Goal: Transaction & Acquisition: Purchase product/service

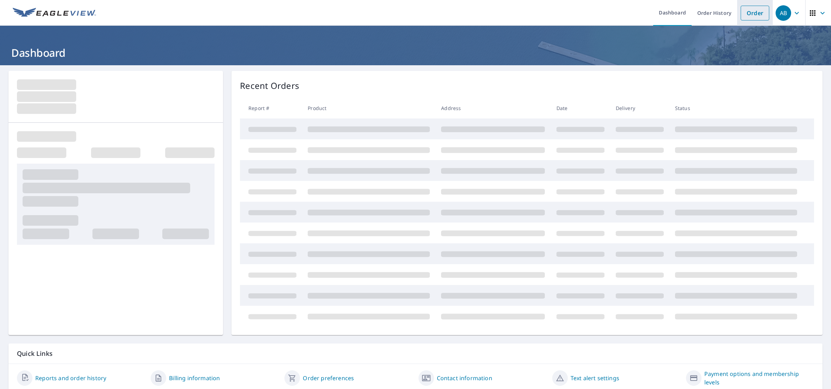
click at [747, 12] on link "Order" at bounding box center [755, 13] width 29 height 15
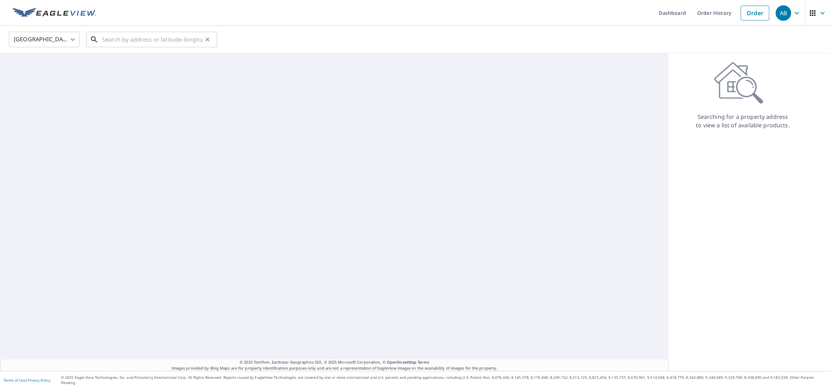
click at [130, 40] on input "text" at bounding box center [152, 40] width 101 height 20
paste input "[STREET_ADDRESS][PERSON_NAME]"
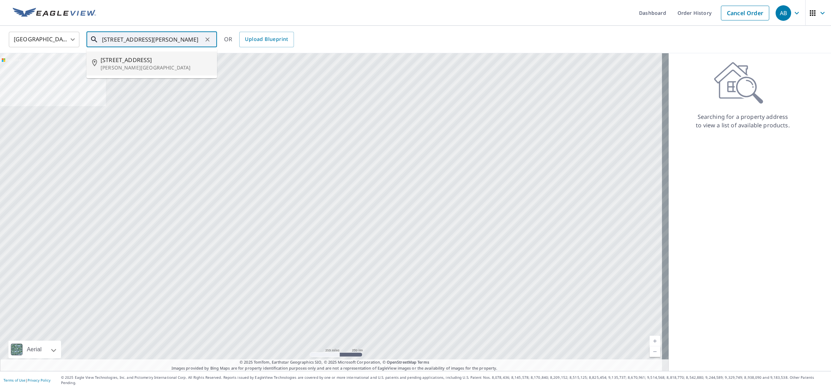
click at [121, 59] on span "[STREET_ADDRESS]" at bounding box center [156, 60] width 111 height 8
type input "[STREET_ADDRESS][PERSON_NAME]"
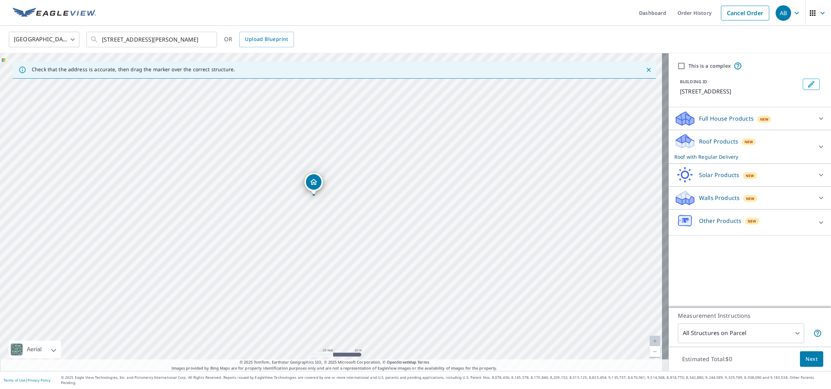
click at [817, 146] on icon at bounding box center [821, 147] width 8 height 8
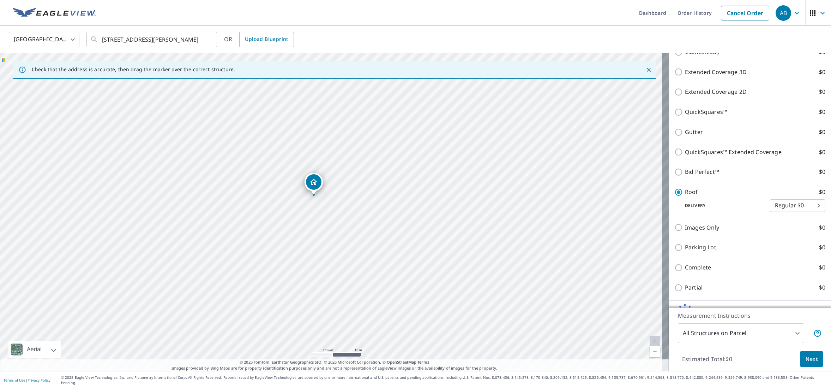
scroll to position [132, 0]
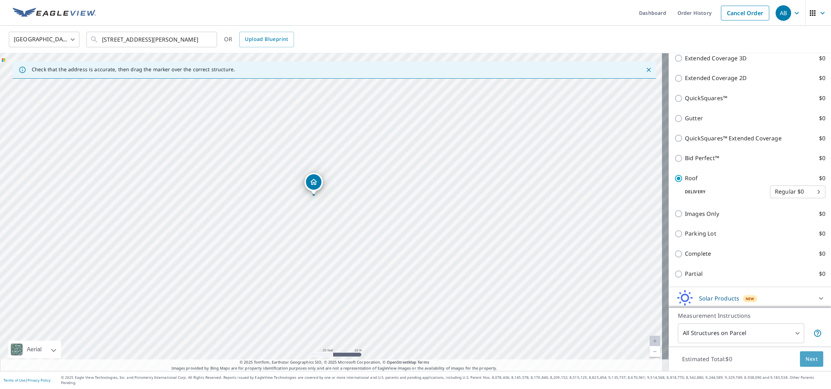
click at [806, 364] on span "Next" at bounding box center [812, 359] width 12 height 9
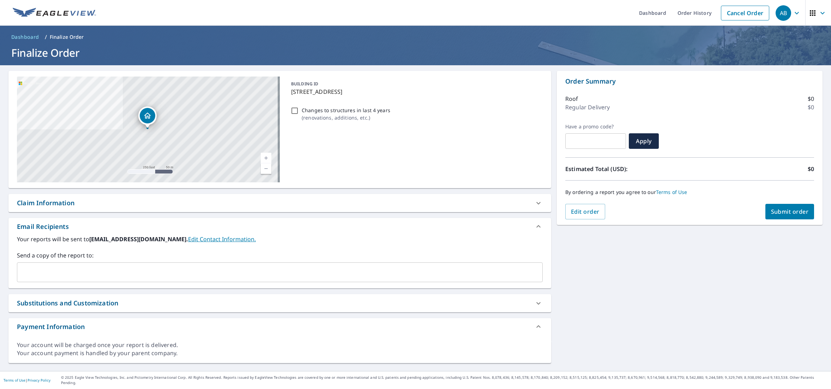
click at [49, 266] on input "text" at bounding box center [274, 272] width 509 height 13
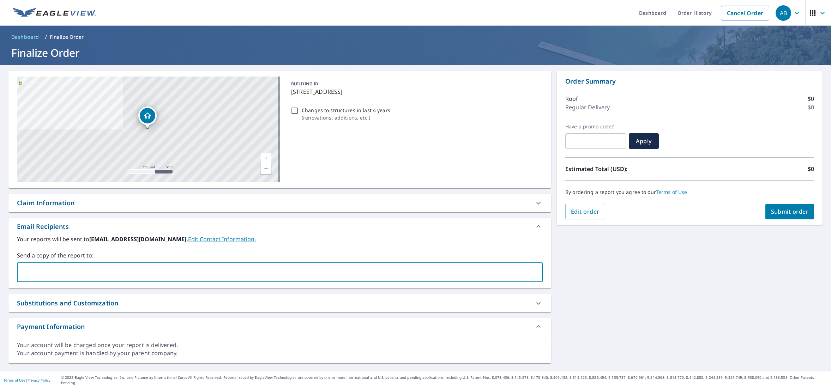
paste input "[PERSON_NAME][EMAIL_ADDRESS][PERSON_NAME][DOMAIN_NAME]"
type input "[PERSON_NAME][EMAIL_ADDRESS][PERSON_NAME][DOMAIN_NAME]"
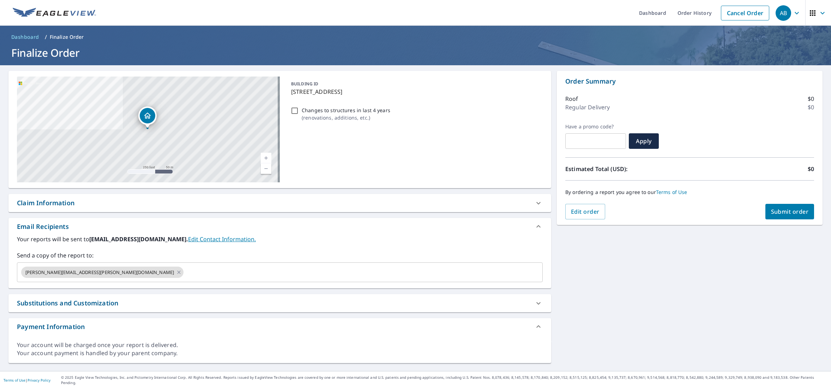
click at [659, 291] on div "[STREET_ADDRESS][PERSON_NAME] Aerial Road A standard road map Aerial A detailed…" at bounding box center [415, 218] width 831 height 306
click at [784, 211] on span "Submit order" at bounding box center [790, 212] width 38 height 8
checkbox input "true"
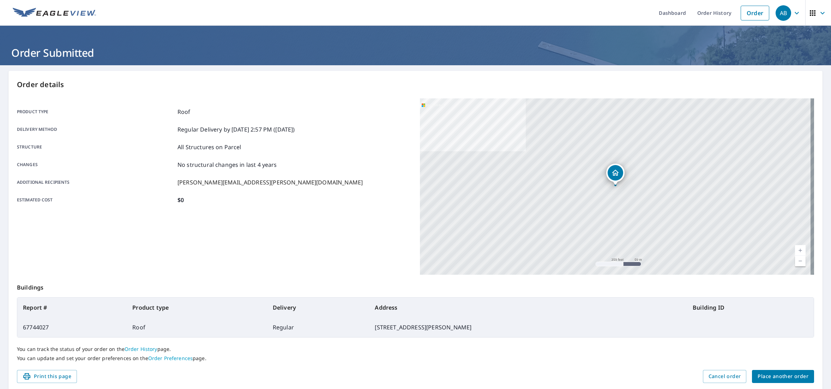
drag, startPoint x: 23, startPoint y: 326, endPoint x: 479, endPoint y: 332, distance: 455.9
click at [477, 333] on tr "67744027 Roof Regular [STREET_ADDRESS][PERSON_NAME]" at bounding box center [415, 328] width 796 height 20
copy tr "67744027 Roof Regular [STREET_ADDRESS][PERSON_NAME]"
